Goal: Transaction & Acquisition: Book appointment/travel/reservation

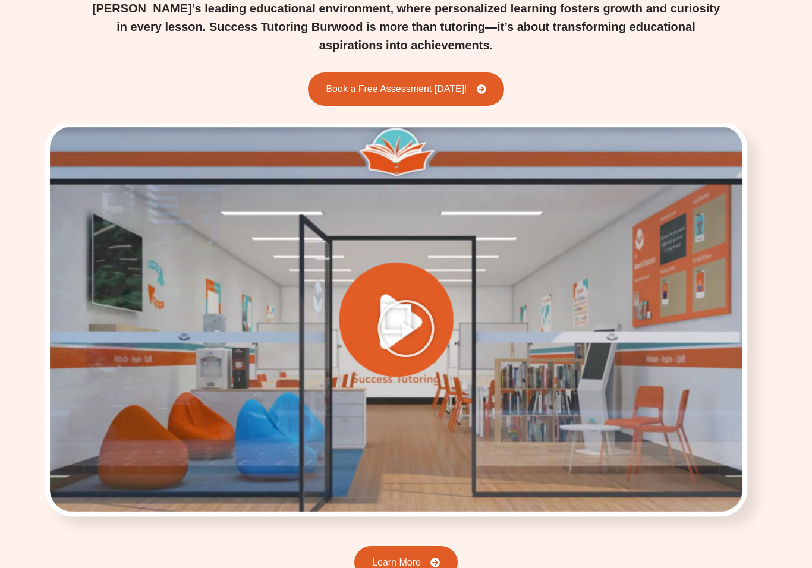
scroll to position [1540, 0]
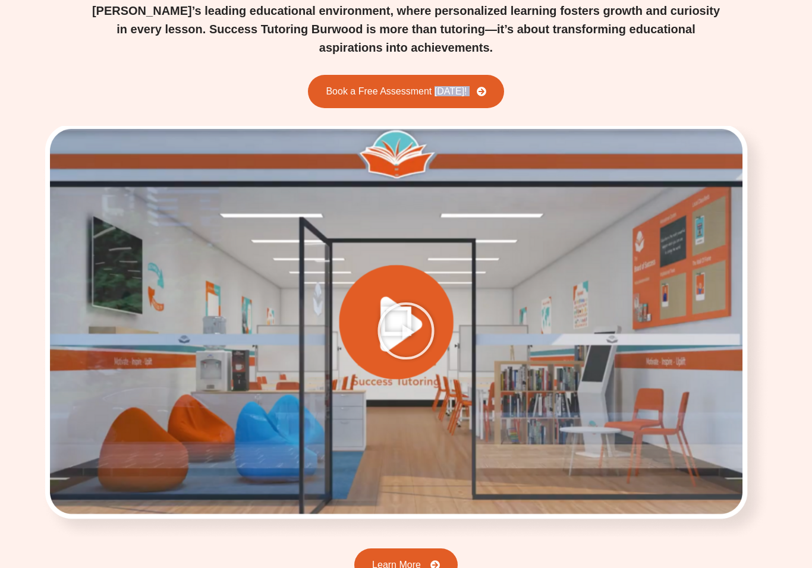
click at [795, 295] on div "Choosing Success Tutoring in [GEOGRAPHIC_DATA] [PERSON_NAME]’s leading educatio…" at bounding box center [406, 449] width 812 height 1052
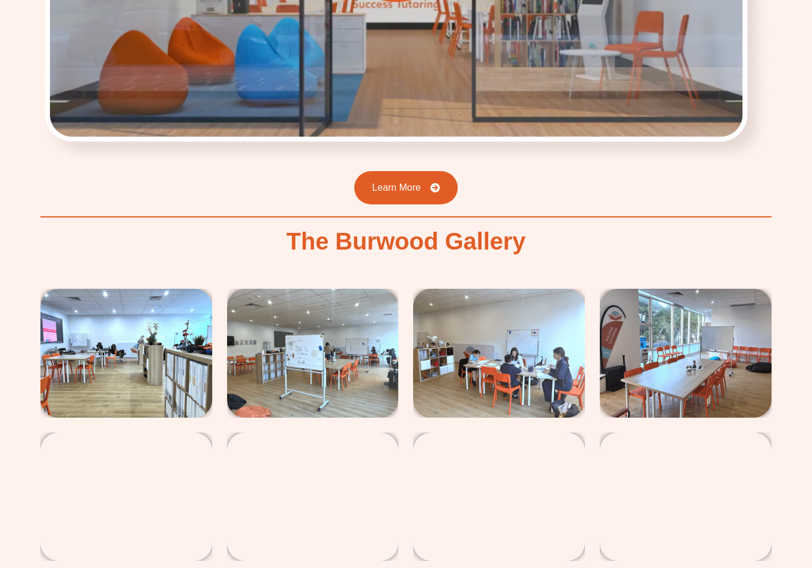
scroll to position [1918, 0]
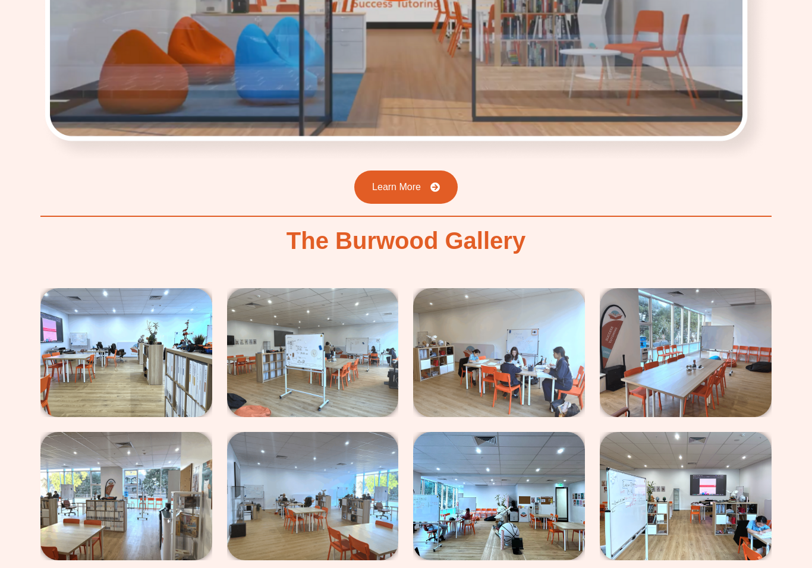
click at [568, 439] on img at bounding box center [499, 496] width 172 height 128
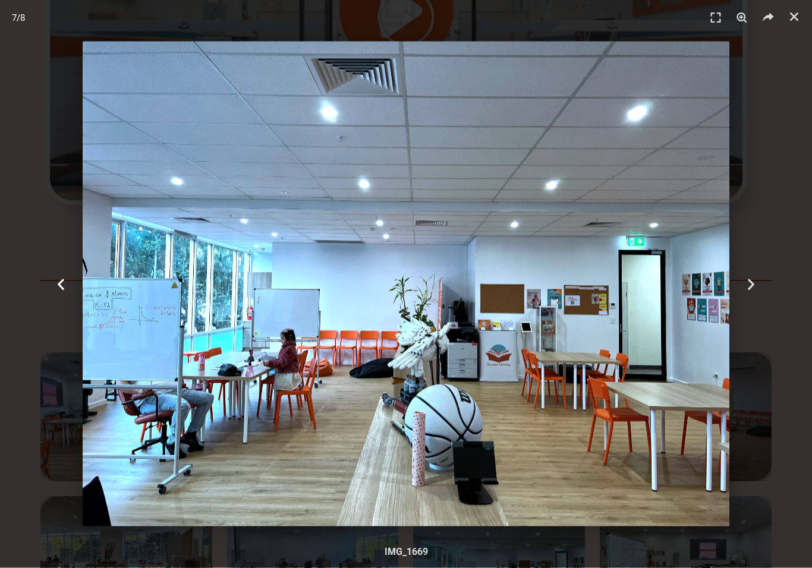
click at [59, 271] on div "Previous" at bounding box center [61, 284] width 122 height 568
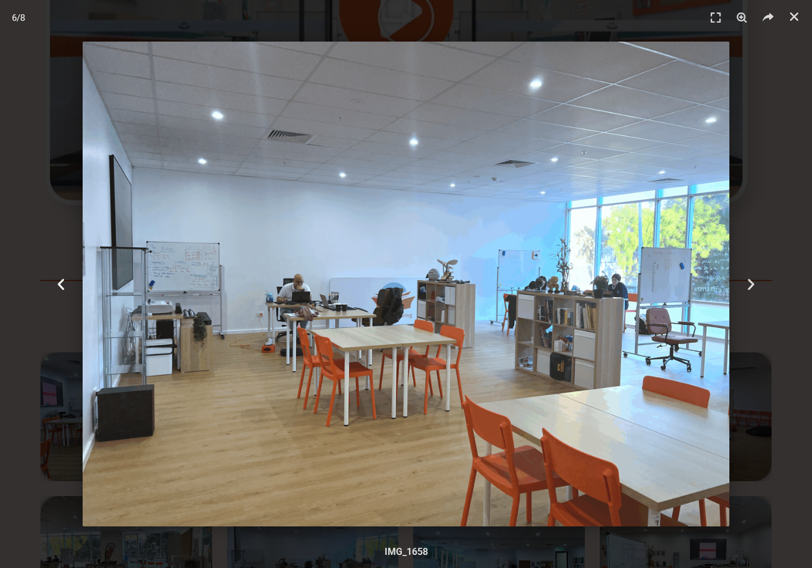
click at [68, 266] on div "Previous" at bounding box center [61, 284] width 122 height 568
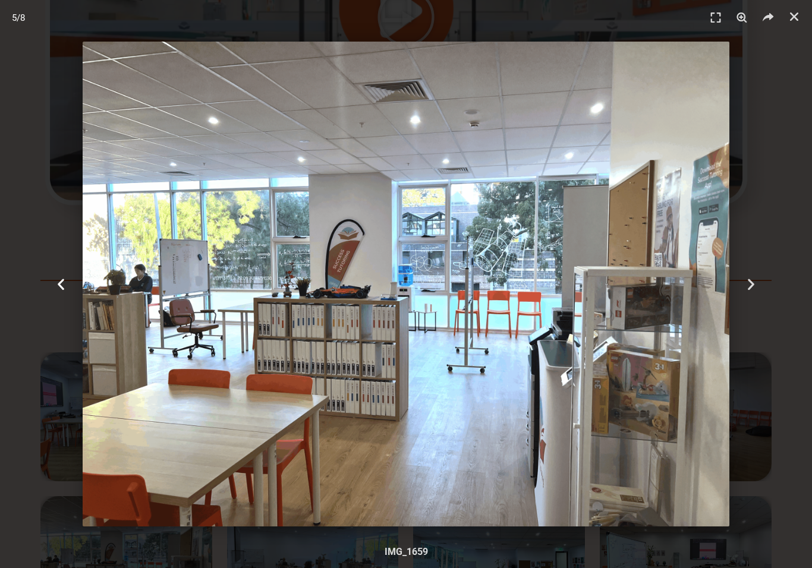
click at [75, 278] on div "Previous" at bounding box center [61, 284] width 122 height 568
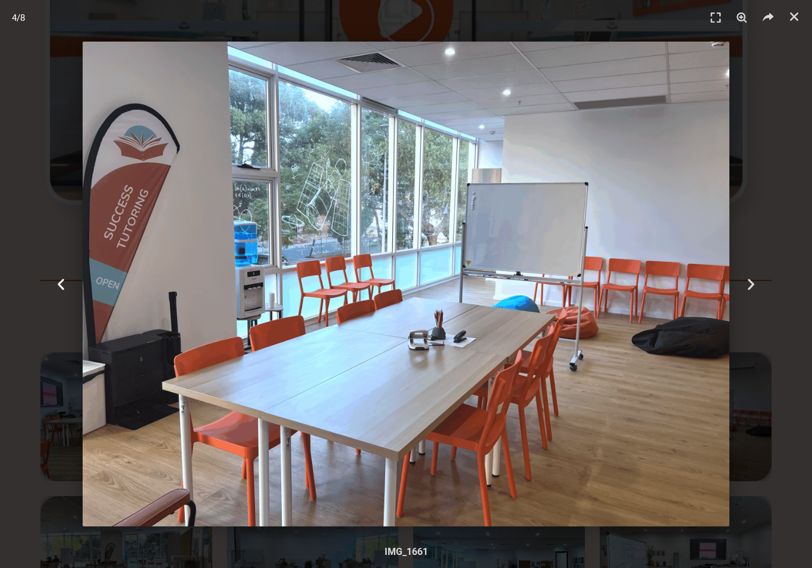
click at [67, 283] on icon "Previous slide" at bounding box center [61, 284] width 15 height 15
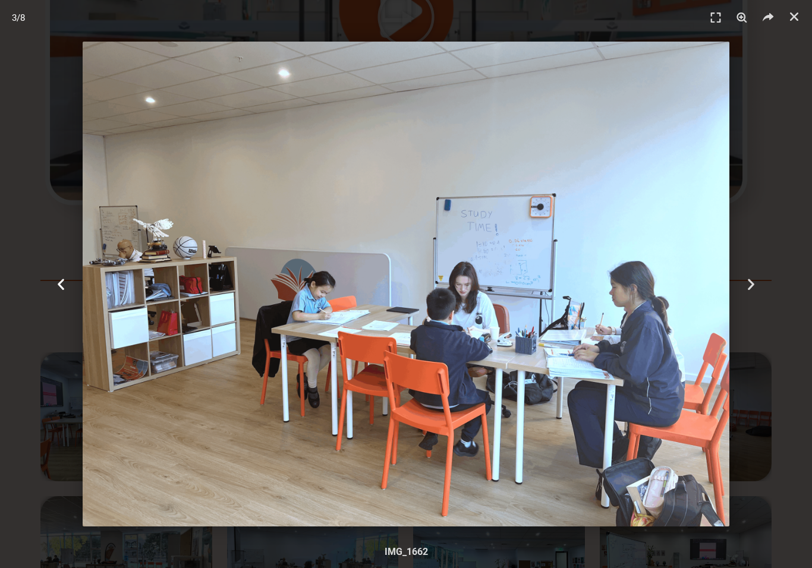
scroll to position [1854, 0]
click at [107, 336] on div "Previous" at bounding box center [61, 284] width 122 height 568
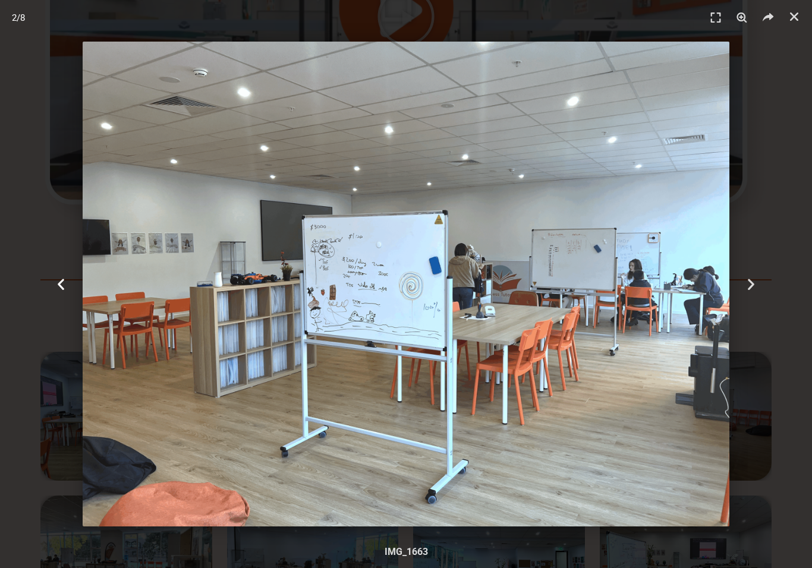
click at [65, 293] on div "Previous" at bounding box center [61, 284] width 122 height 568
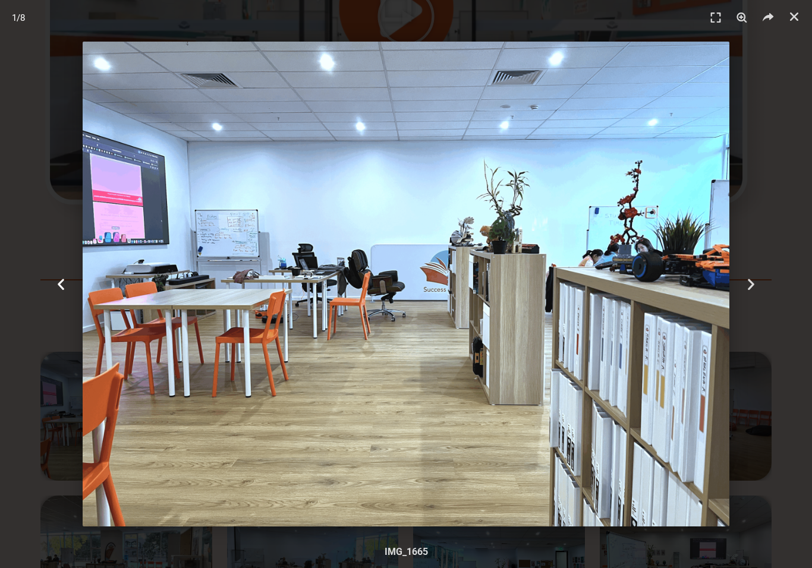
click at [74, 288] on div "Previous" at bounding box center [61, 284] width 122 height 568
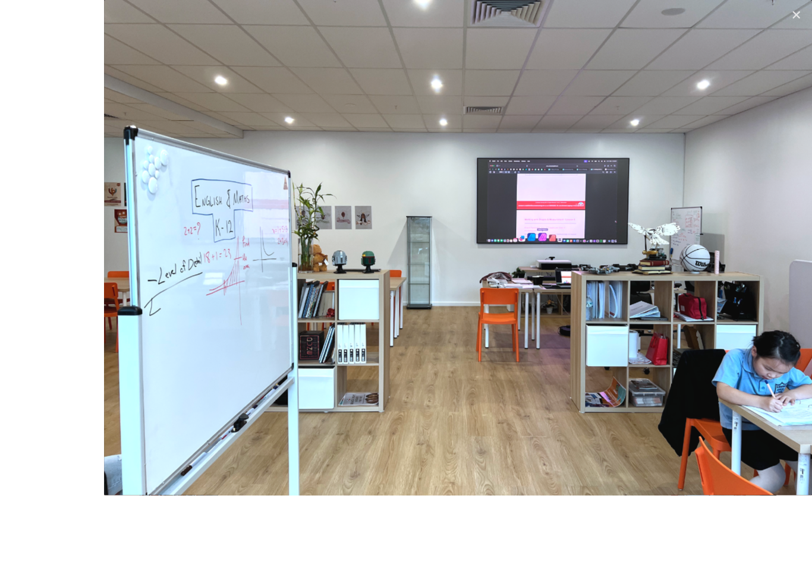
scroll to position [1836, 0]
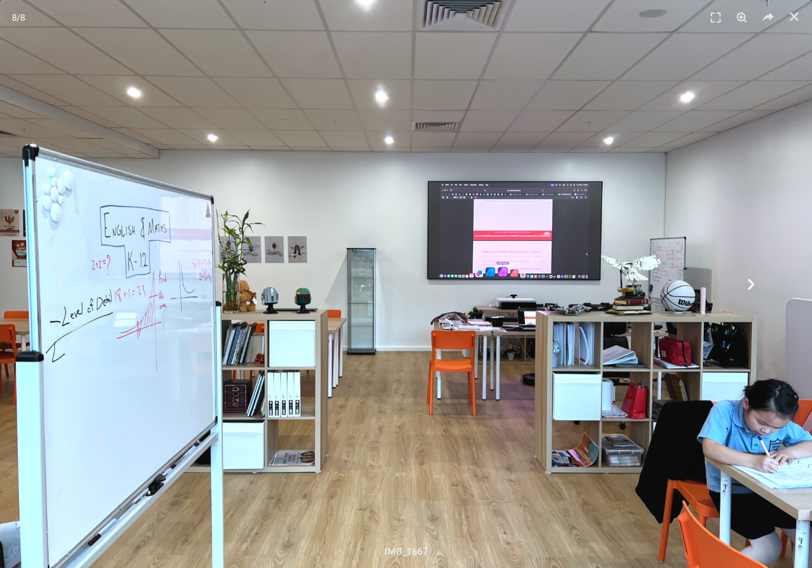
click at [719, 394] on div "Next" at bounding box center [751, 284] width 122 height 568
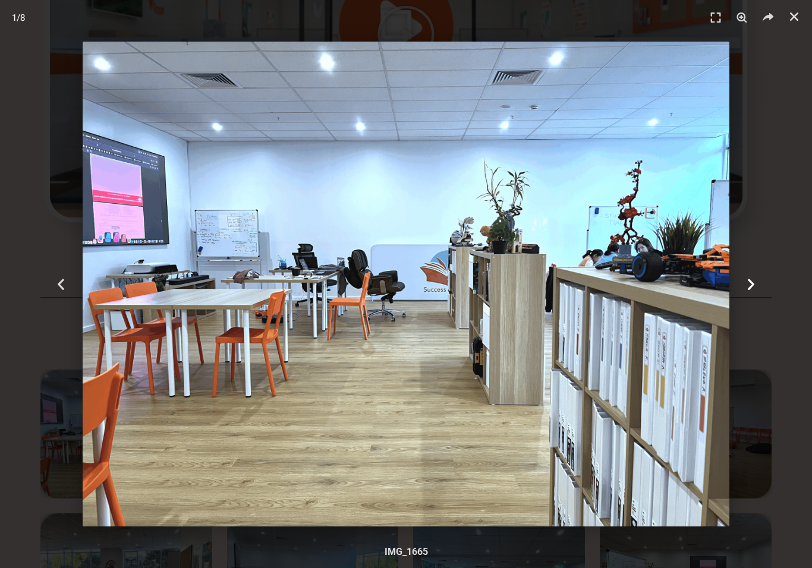
click at [757, 309] on div "Next" at bounding box center [751, 284] width 122 height 568
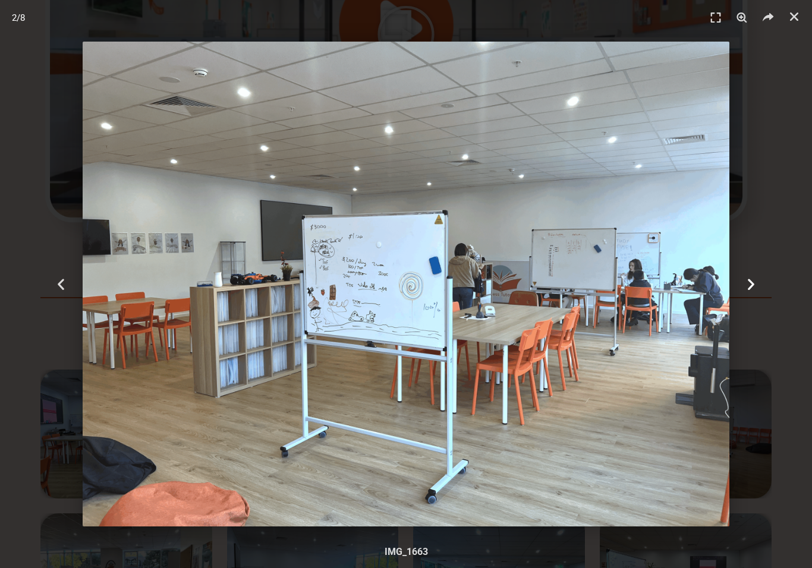
click at [754, 292] on icon "Next slide" at bounding box center [751, 284] width 15 height 15
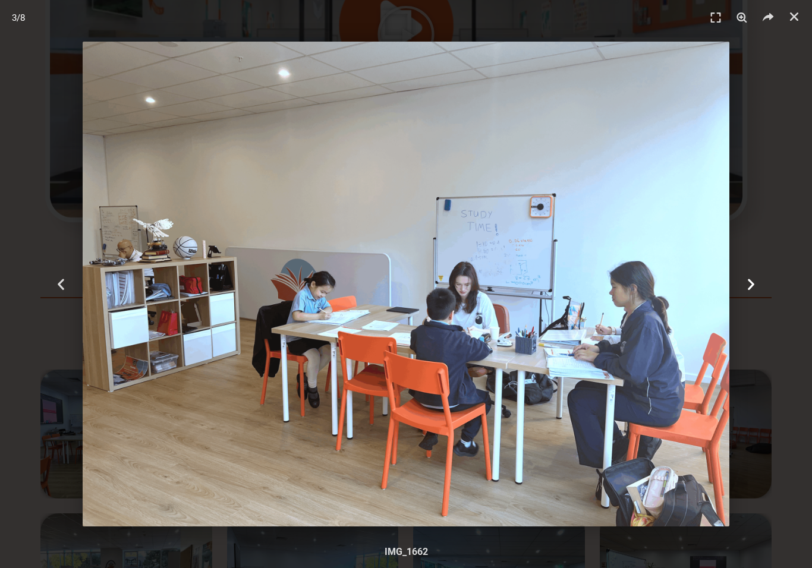
click at [748, 292] on icon "Next slide" at bounding box center [751, 284] width 15 height 15
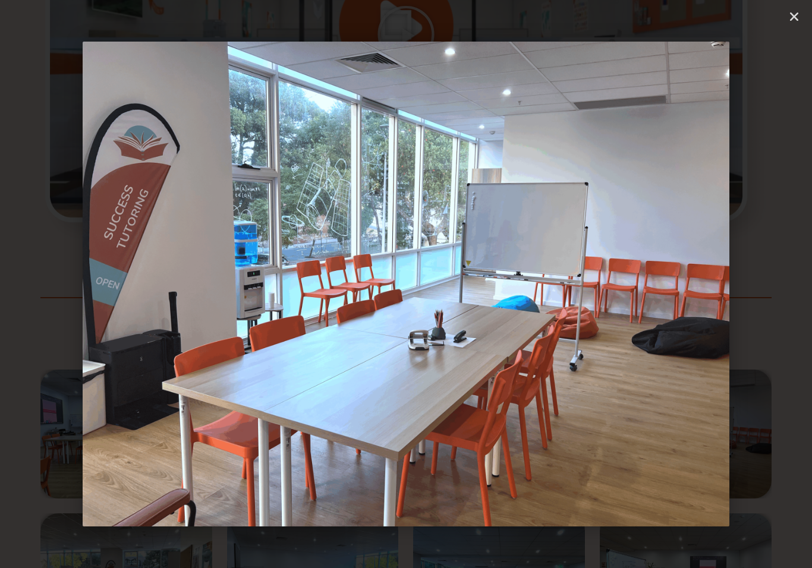
click at [743, 294] on div "Next" at bounding box center [751, 284] width 122 height 568
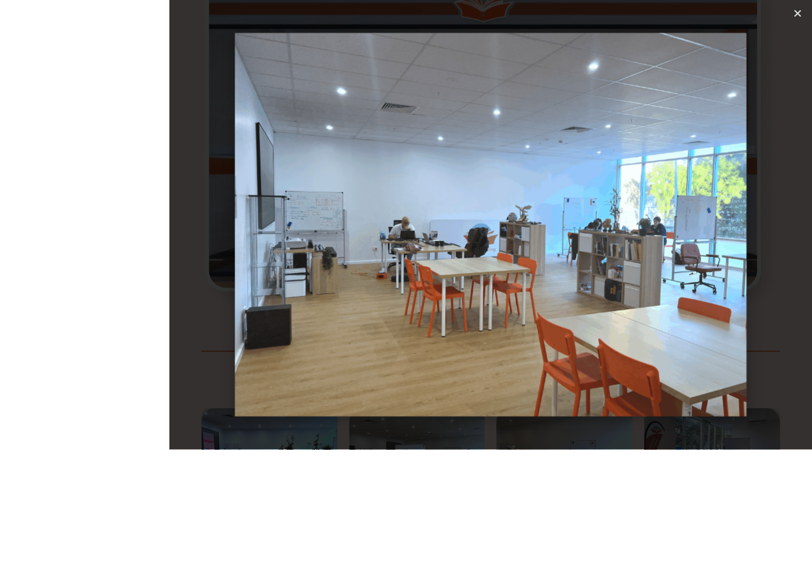
scroll to position [1835, 0]
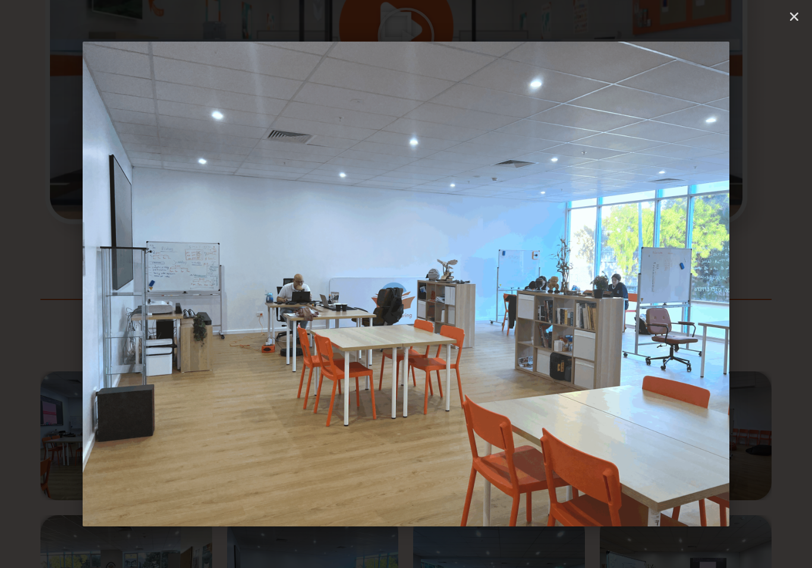
click at [785, 210] on div "Next" at bounding box center [751, 284] width 122 height 568
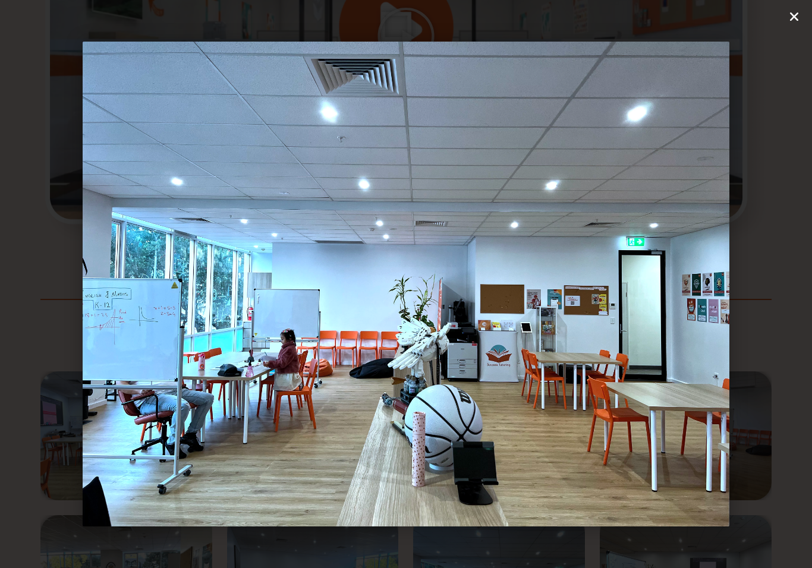
click at [788, 17] on icon "Close (Esc)" at bounding box center [794, 17] width 12 height 12
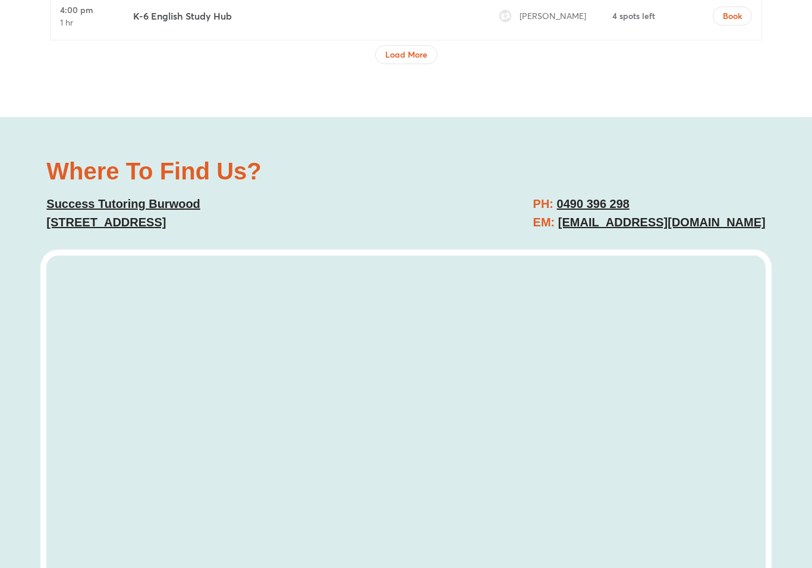
scroll to position [5340, 0]
click at [96, 198] on u "Success Tutoring Burwood" at bounding box center [123, 204] width 154 height 13
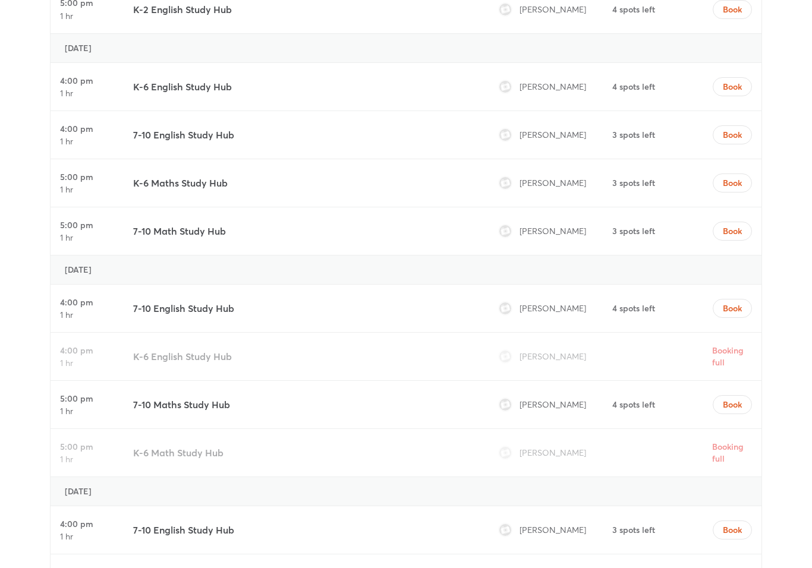
scroll to position [4943, 0]
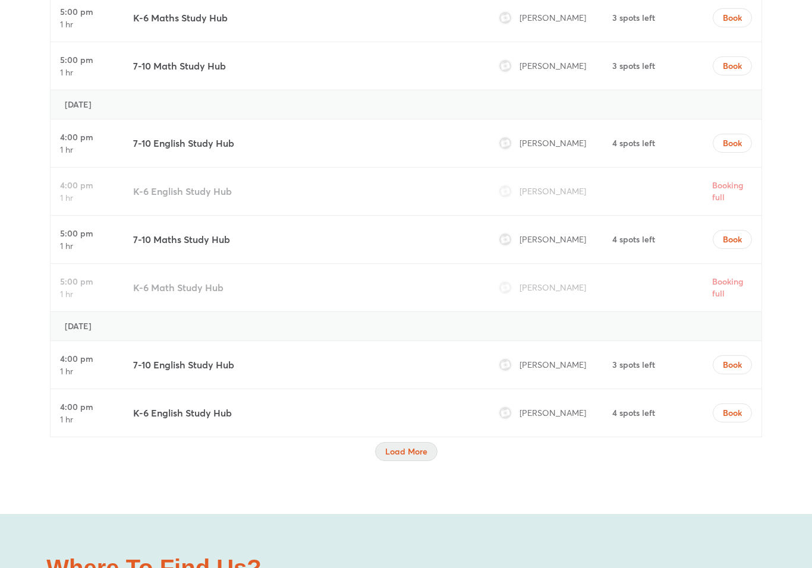
click at [433, 442] on button "Load More" at bounding box center [406, 451] width 62 height 19
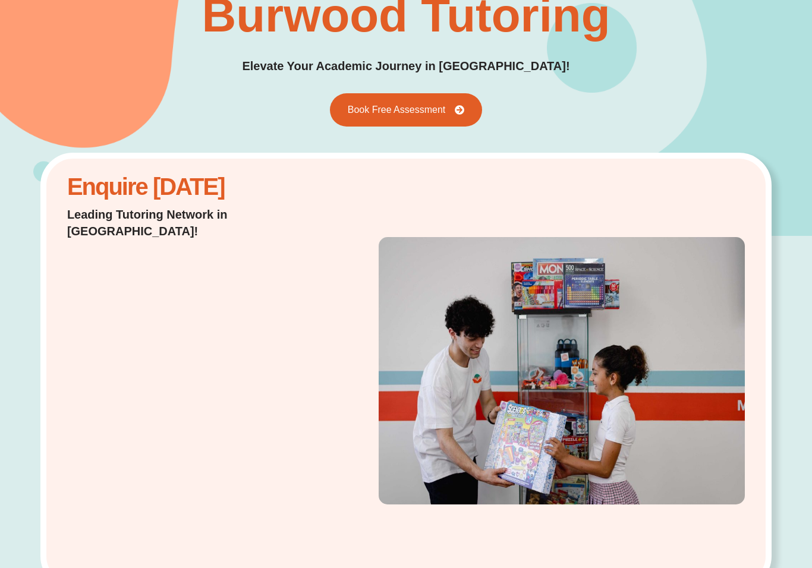
scroll to position [0, 0]
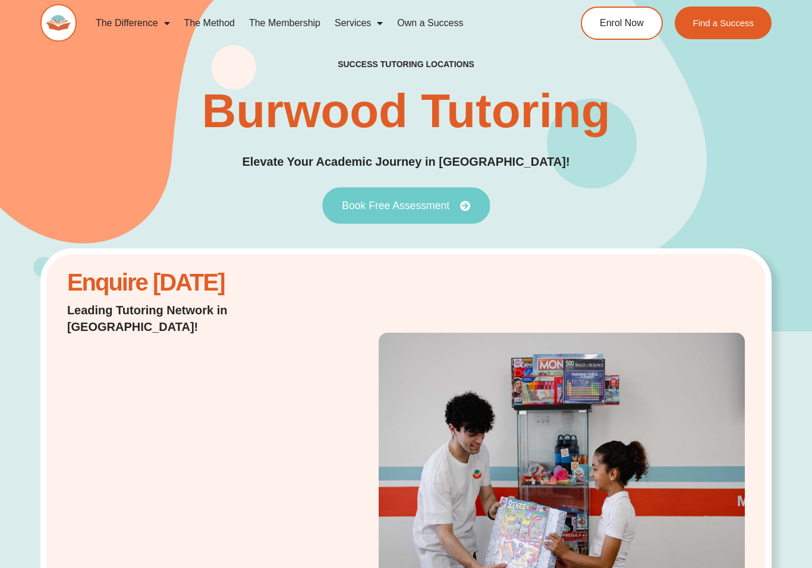
click at [401, 196] on link "Book Free Assessment" at bounding box center [406, 205] width 168 height 37
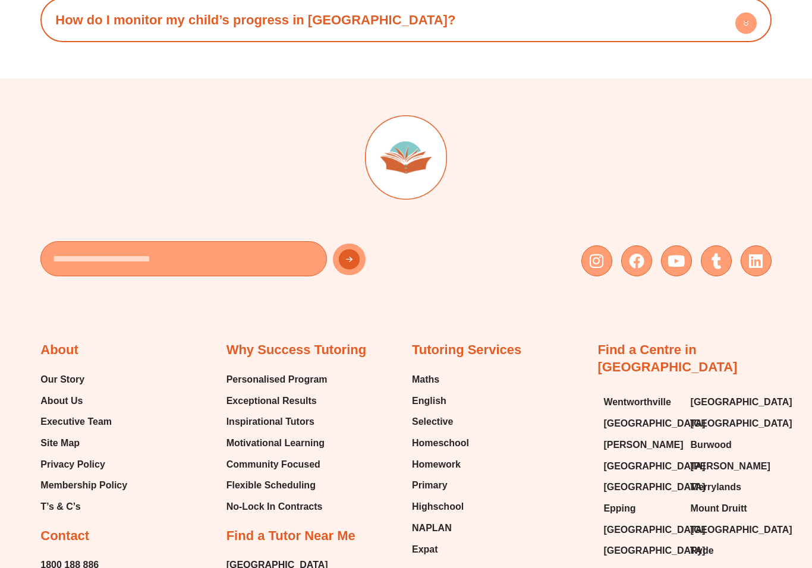
scroll to position [9109, 0]
